Goal: Transaction & Acquisition: Purchase product/service

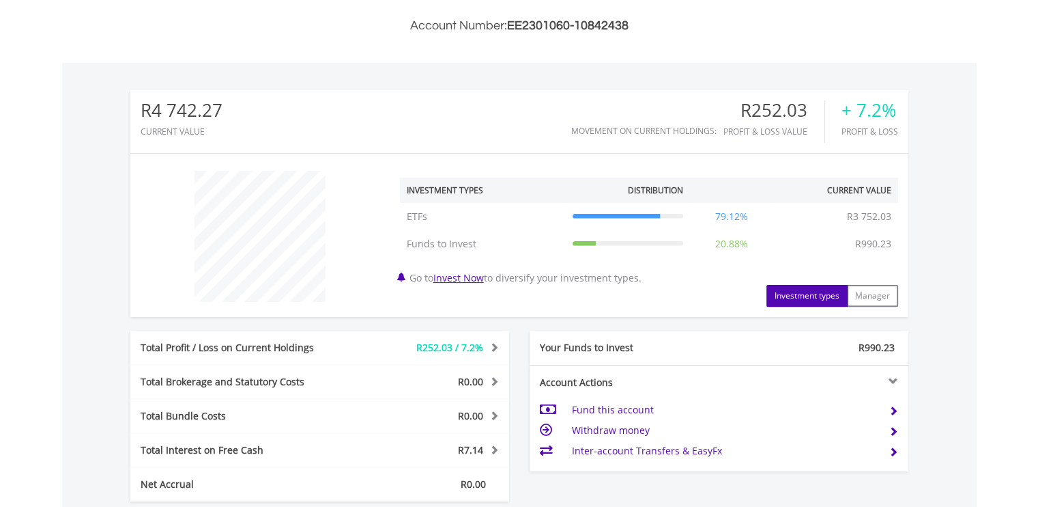
scroll to position [359, 0]
click at [600, 425] on td "Withdraw money" at bounding box center [724, 431] width 307 height 20
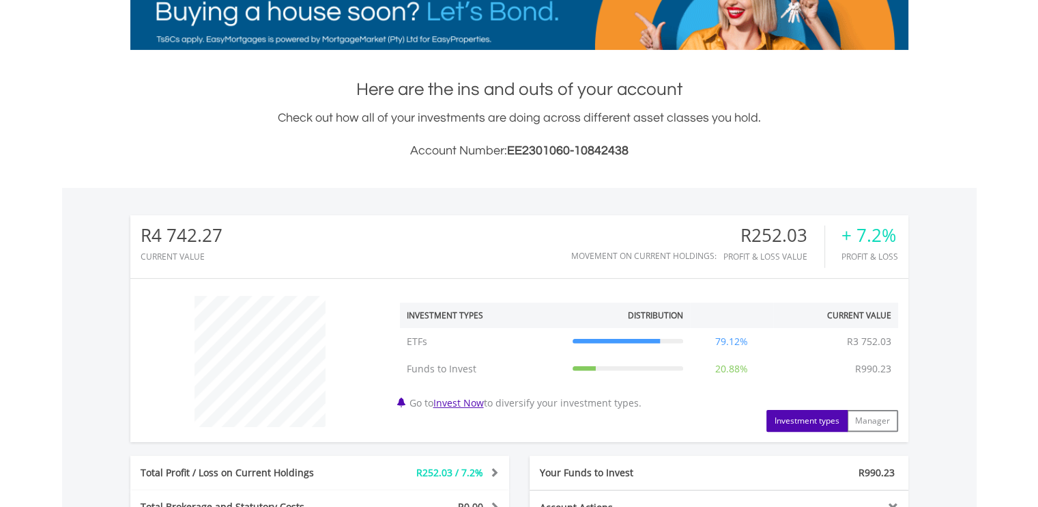
scroll to position [69, 0]
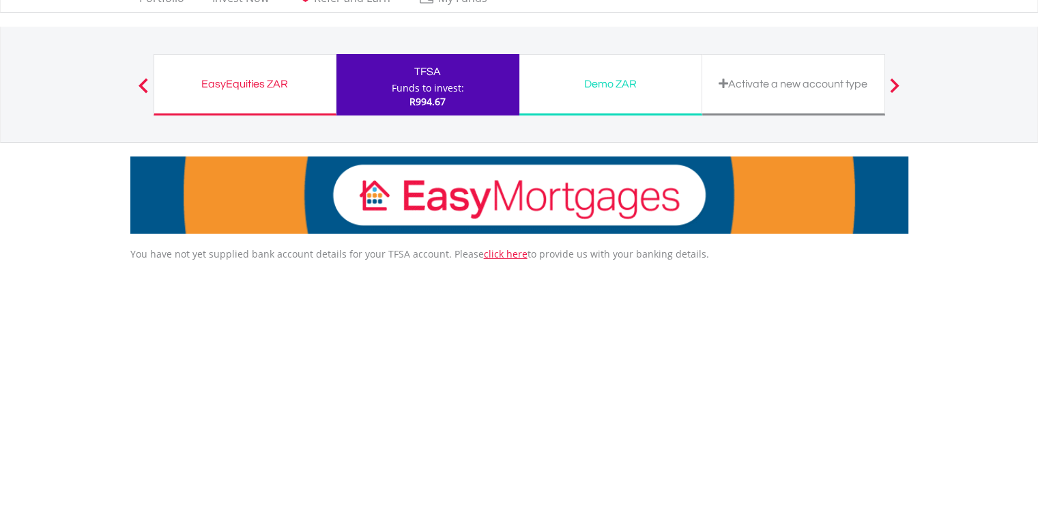
scroll to position [41, 0]
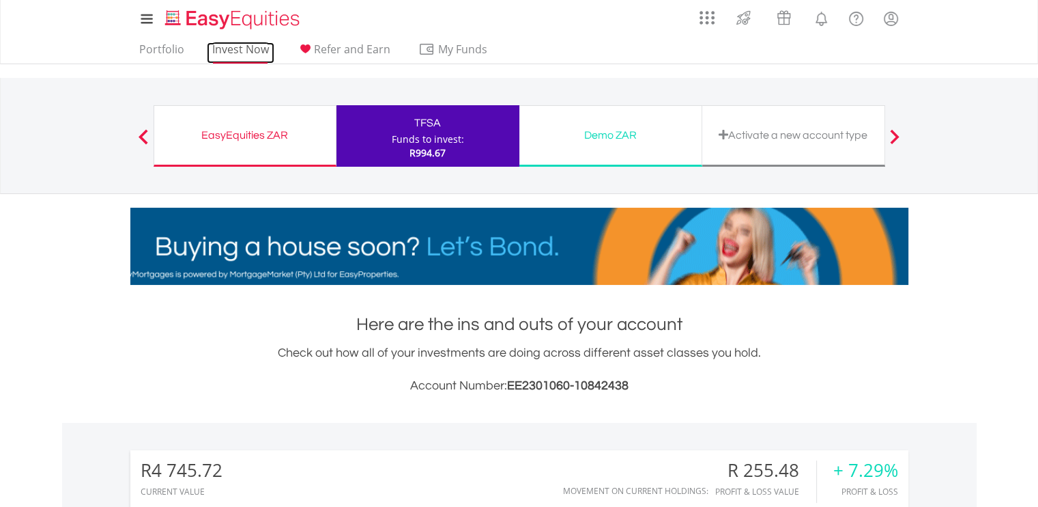
click at [228, 55] on link "Invest Now" at bounding box center [241, 52] width 68 height 21
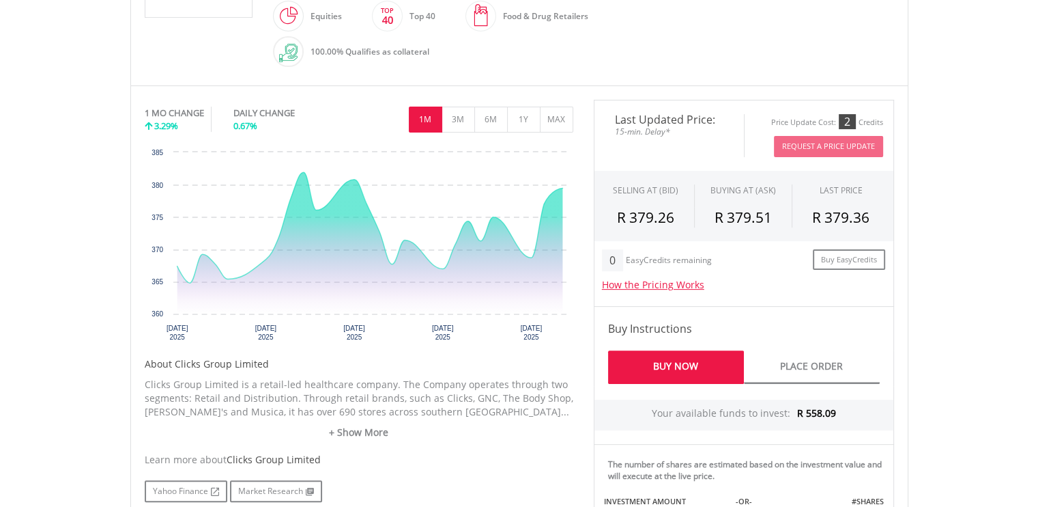
scroll to position [373, 0]
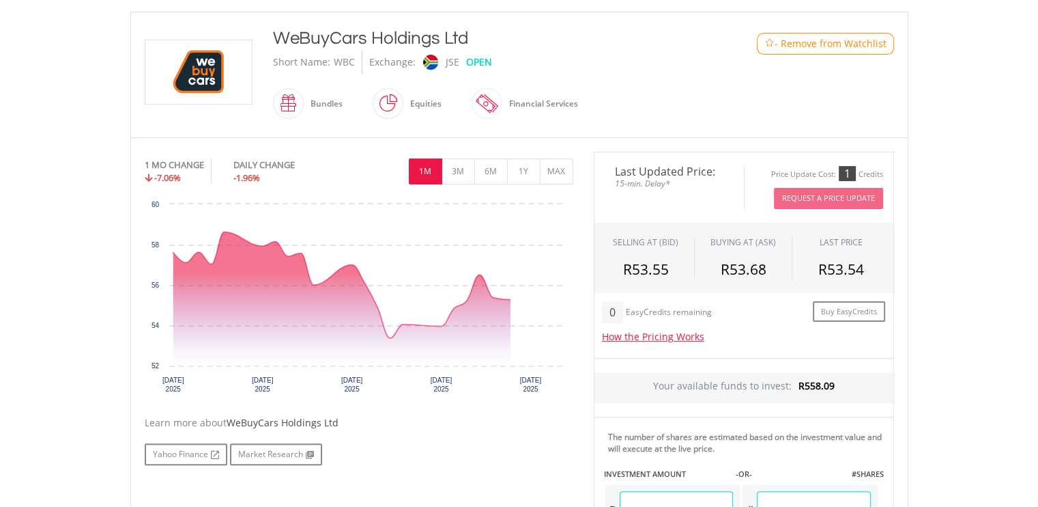
scroll to position [294, 0]
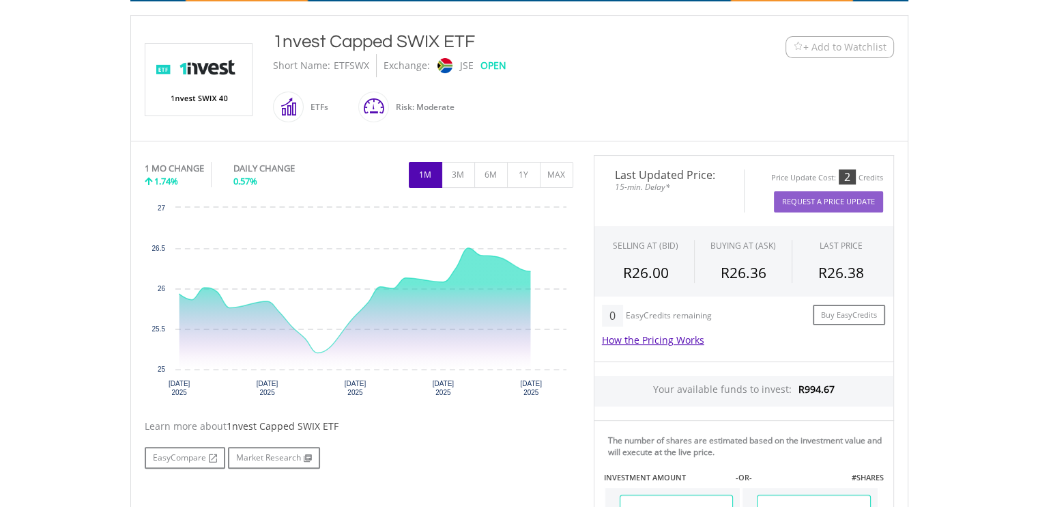
scroll to position [287, 0]
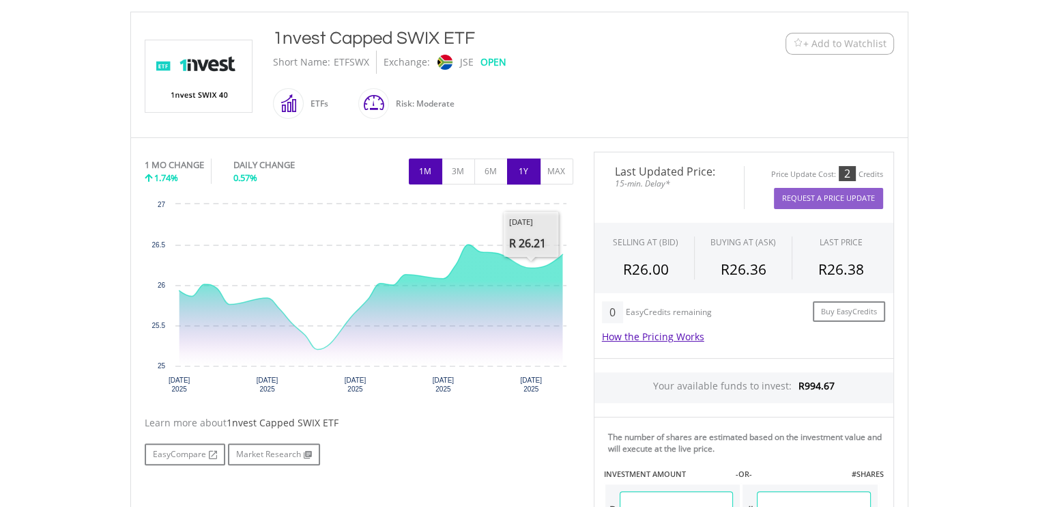
click at [527, 171] on button "1Y" at bounding box center [523, 171] width 33 height 26
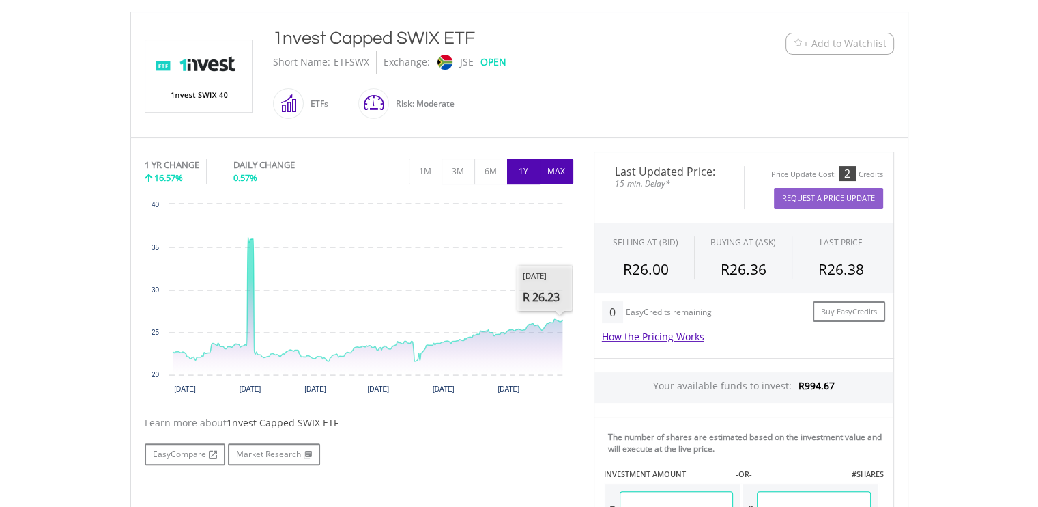
click at [560, 167] on button "MAX" at bounding box center [556, 171] width 33 height 26
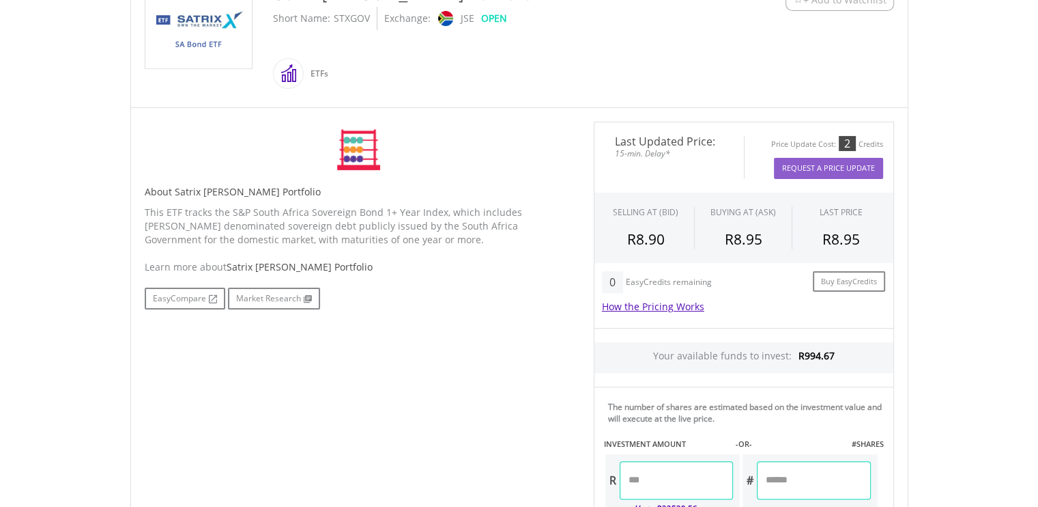
scroll to position [332, 0]
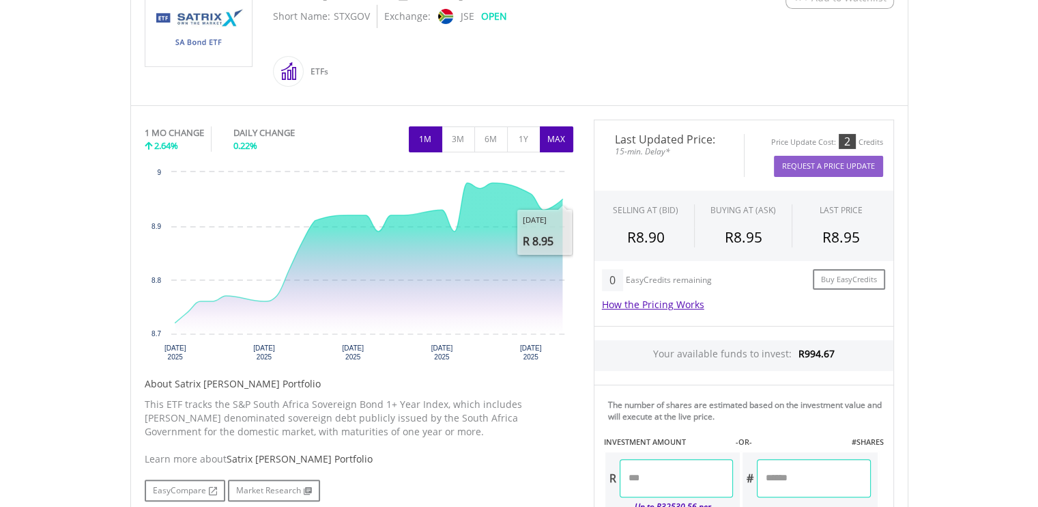
click at [556, 136] on button "MAX" at bounding box center [556, 139] width 33 height 26
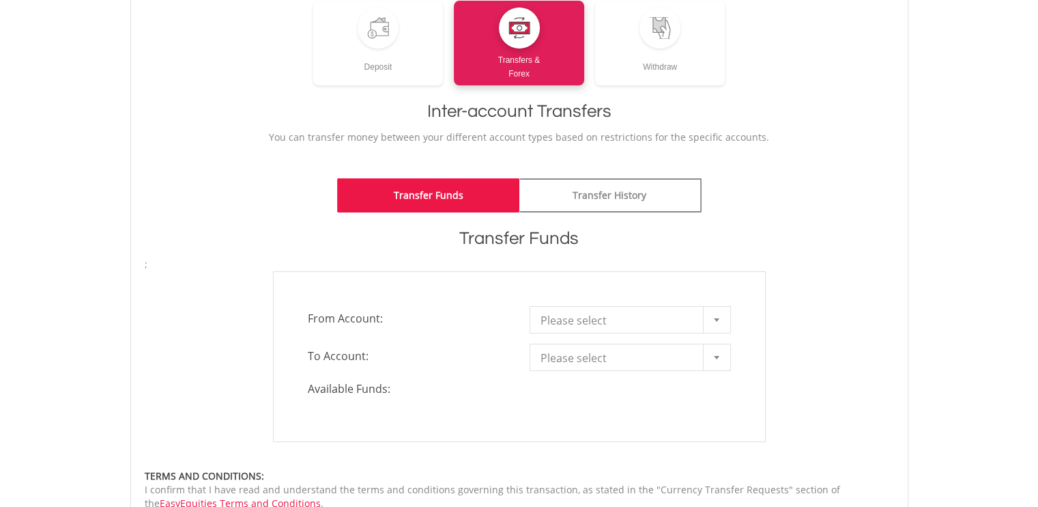
scroll to position [197, 0]
click at [614, 319] on span "Please select" at bounding box center [620, 319] width 159 height 27
click at [595, 315] on span "Please select" at bounding box center [620, 319] width 159 height 27
click at [600, 355] on span "Please select" at bounding box center [620, 356] width 159 height 27
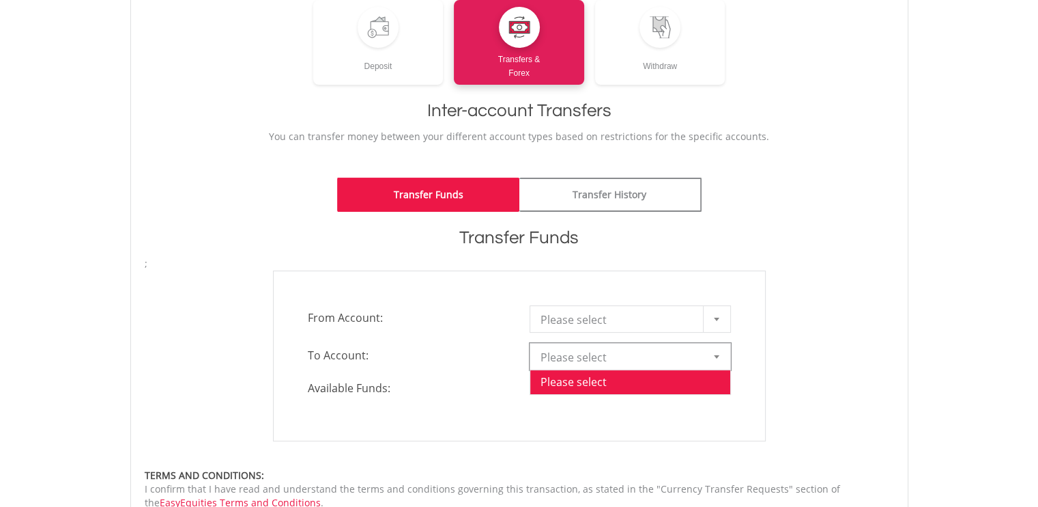
click at [598, 356] on span "Please select" at bounding box center [620, 356] width 159 height 27
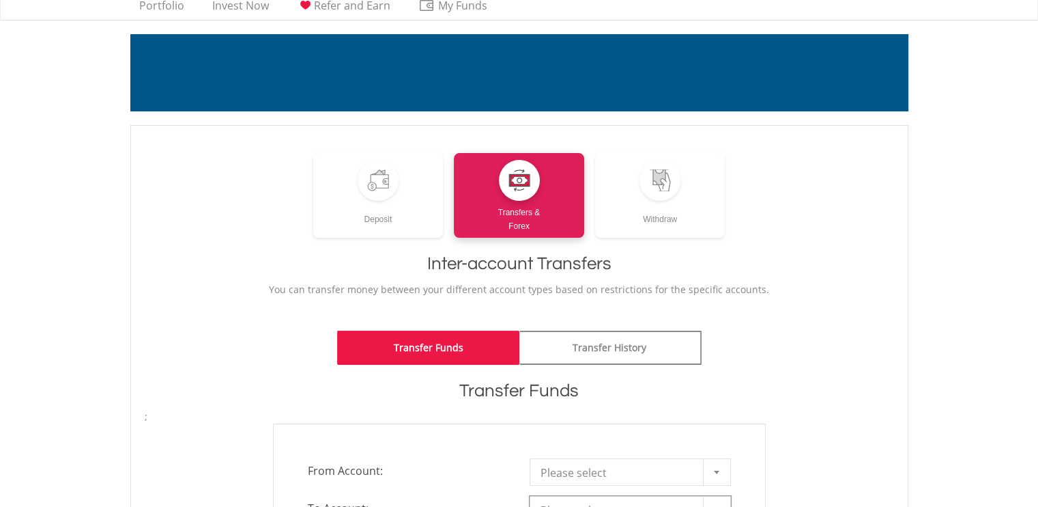
scroll to position [40, 0]
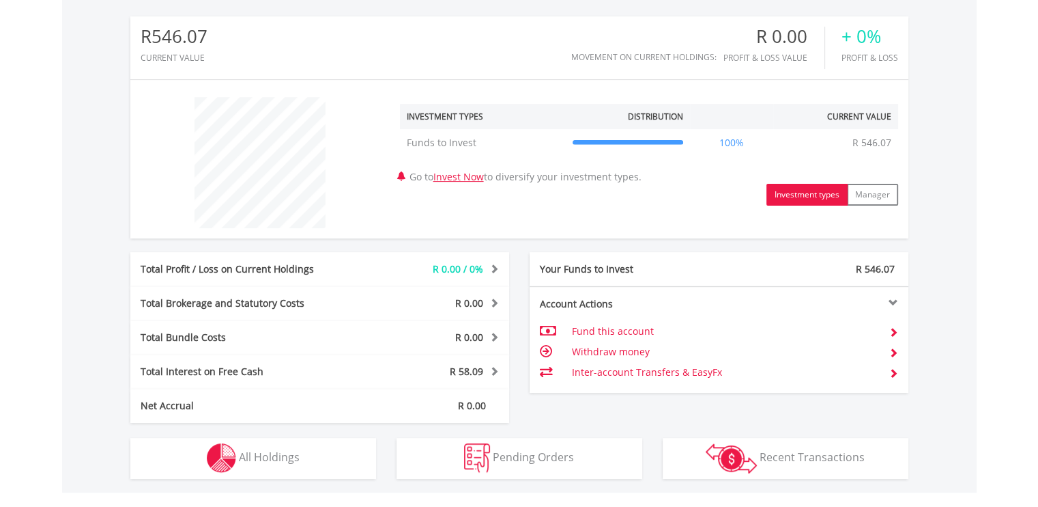
scroll to position [434, 0]
